Goal: Information Seeking & Learning: Learn about a topic

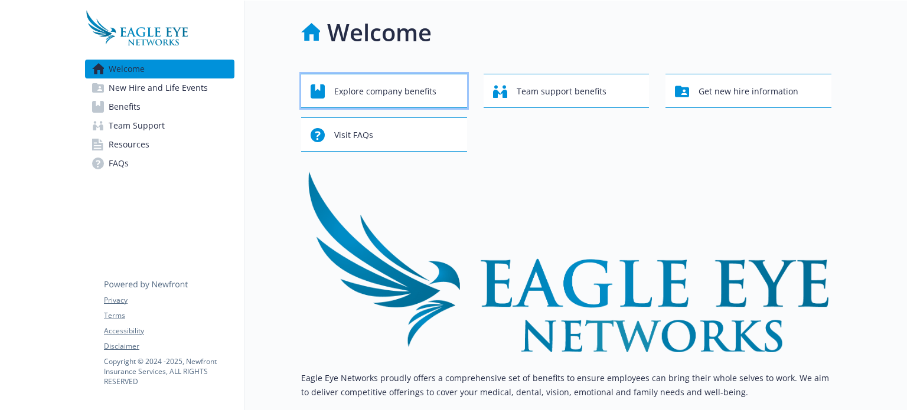
click at [423, 94] on span "Explore company benefits" at bounding box center [385, 91] width 102 height 22
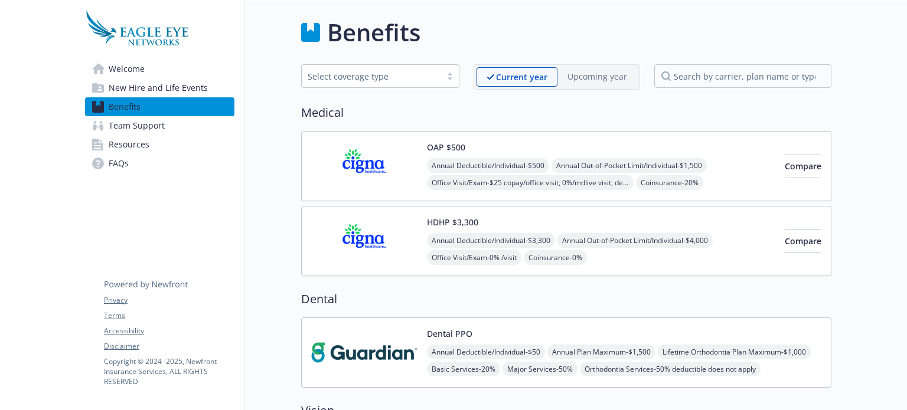
click at [397, 148] on img at bounding box center [364, 166] width 106 height 50
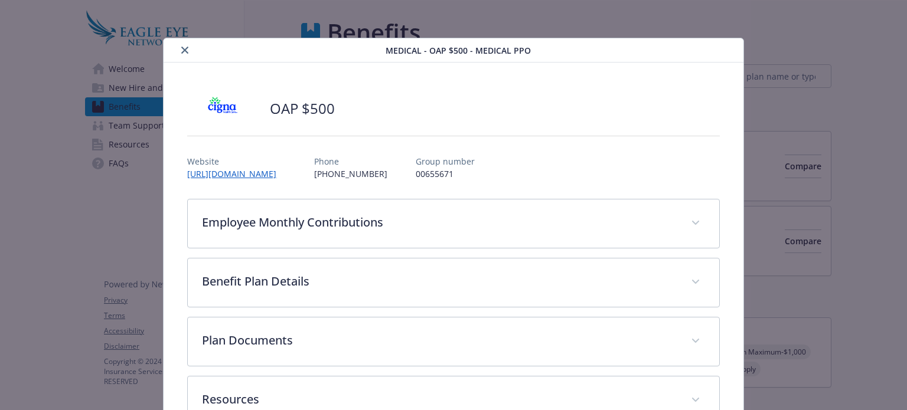
scroll to position [35, 0]
